Goal: Task Accomplishment & Management: Use online tool/utility

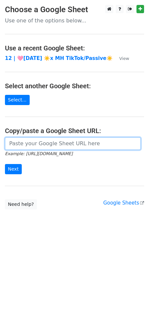
click at [63, 146] on input "url" at bounding box center [73, 144] width 136 height 13
paste input "https://docs.google.com/spreadsheets/d/1QwsXbDwO9d9WtFQu06ZDjewEMwodm-7bRX7PpWk…"
type input "https://docs.google.com/spreadsheets/d/1QwsXbDwO9d9WtFQu06ZDjewEMwodm-7bRX7PpWk…"
click at [5, 164] on input "Next" at bounding box center [13, 169] width 17 height 10
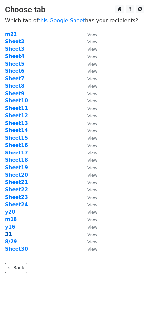
click at [7, 234] on strong "31" at bounding box center [8, 235] width 7 height 6
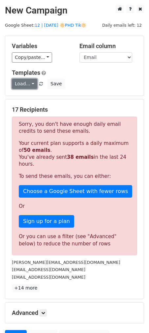
click at [19, 79] on link "Load..." at bounding box center [24, 84] width 25 height 10
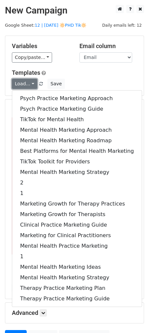
click at [19, 79] on link "Load..." at bounding box center [24, 84] width 25 height 10
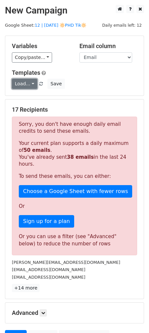
click at [19, 79] on link "Load..." at bounding box center [24, 84] width 25 height 10
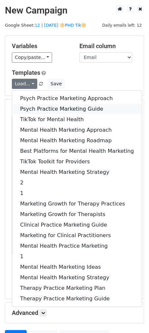
click at [29, 109] on link "Psych Practice Marketing Guide" at bounding box center [77, 109] width 130 height 11
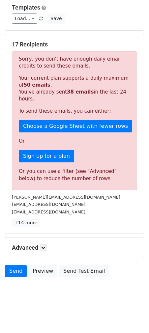
scroll to position [66, 0]
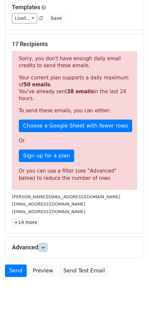
click at [45, 250] on link at bounding box center [43, 247] width 7 height 7
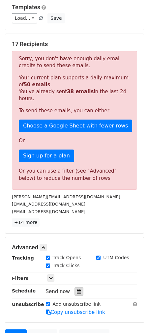
click at [75, 290] on div at bounding box center [79, 292] width 9 height 9
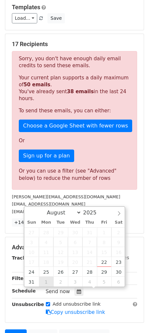
type input "2025-09-01 12:00"
select select "8"
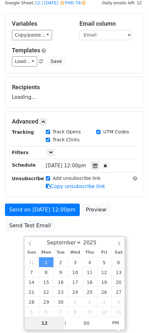
scroll to position [22, 0]
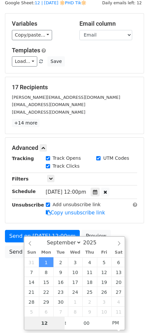
type input "9"
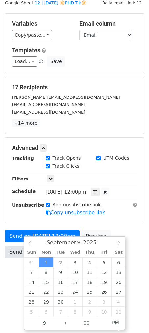
type input "2025-09-01 21:00"
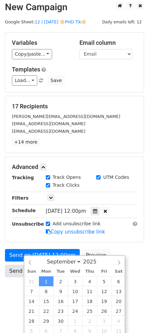
click at [12, 268] on body "New Campaign Daily emails left: 12 Google Sheet: 12 | AUG 29 🔆PHD Tik🔆 Variable…" at bounding box center [74, 155] width 149 height 306
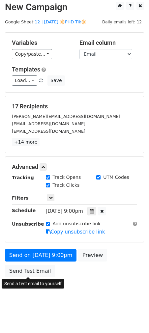
scroll to position [0, 0]
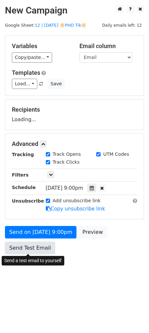
click at [29, 247] on link "Send Test Email" at bounding box center [30, 248] width 50 height 13
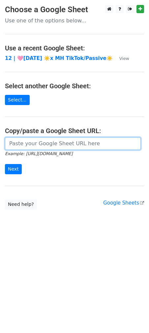
click at [37, 148] on input "url" at bounding box center [73, 144] width 136 height 13
paste input "[URL][DOMAIN_NAME]"
type input "[URL][DOMAIN_NAME]"
click at [5, 164] on input "Next" at bounding box center [13, 169] width 17 height 10
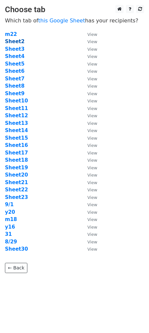
click at [15, 43] on strong "Sheet2" at bounding box center [14, 42] width 19 height 6
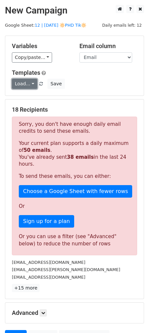
click at [24, 82] on link "Load..." at bounding box center [24, 84] width 25 height 10
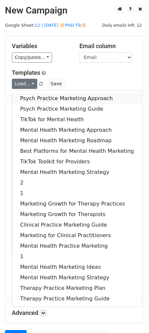
click at [43, 97] on link "Psych Practice Marketing Approach" at bounding box center [77, 98] width 130 height 11
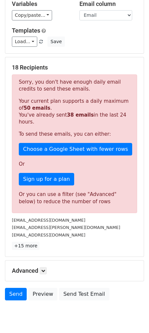
scroll to position [66, 0]
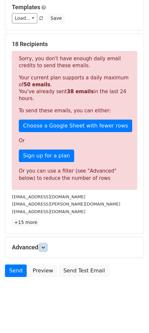
click at [46, 250] on link at bounding box center [43, 247] width 7 height 7
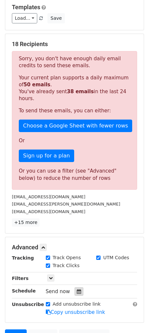
click at [77, 290] on icon at bounding box center [79, 292] width 4 height 5
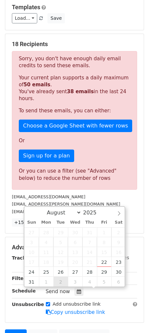
type input "2025-09-02 12:00"
select select "8"
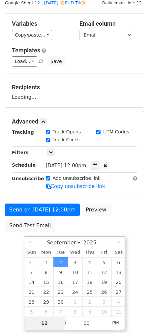
scroll to position [22, 0]
type input "9"
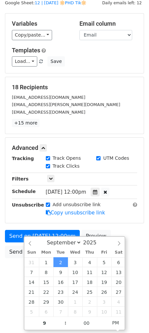
type input "2025-09-02 21:00"
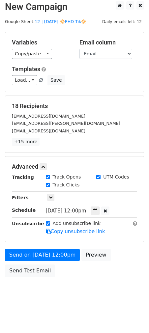
scroll to position [3, 0]
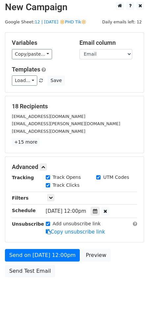
click at [3, 274] on body "New Campaign Daily emails left: 12 Google Sheet: 12 | AUG 29 🔆PHD Tik🔆 Variable…" at bounding box center [74, 155] width 149 height 306
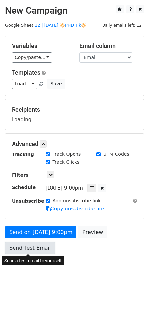
click at [29, 253] on link "Send Test Email" at bounding box center [30, 248] width 50 height 13
